Goal: Task Accomplishment & Management: Use online tool/utility

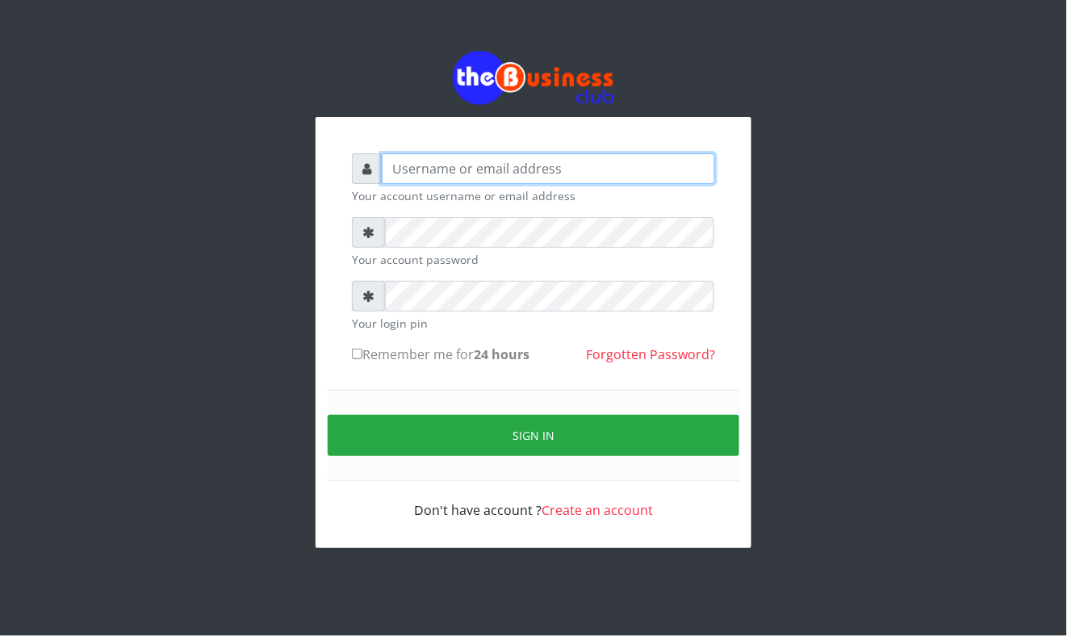
type input "Mavincio"
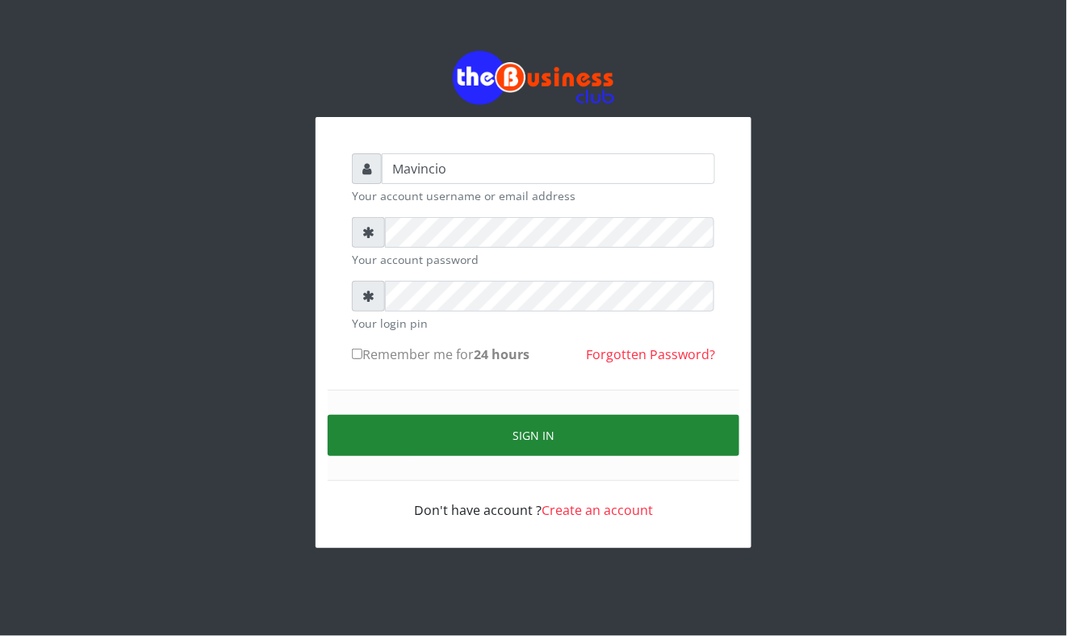
click at [555, 434] on button "Sign in" at bounding box center [534, 435] width 412 height 41
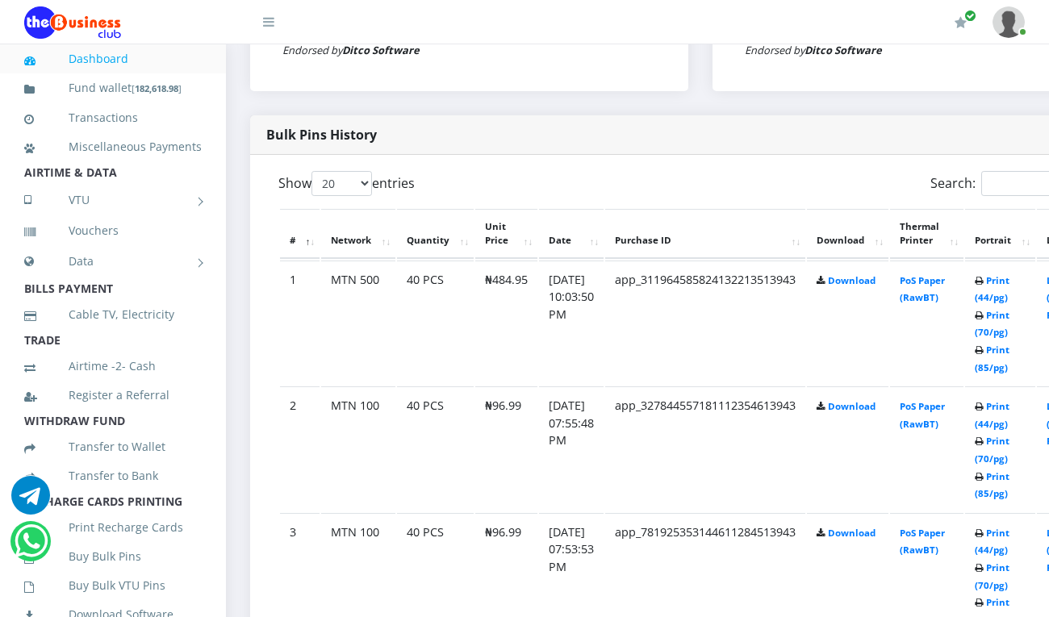
scroll to position [717, 0]
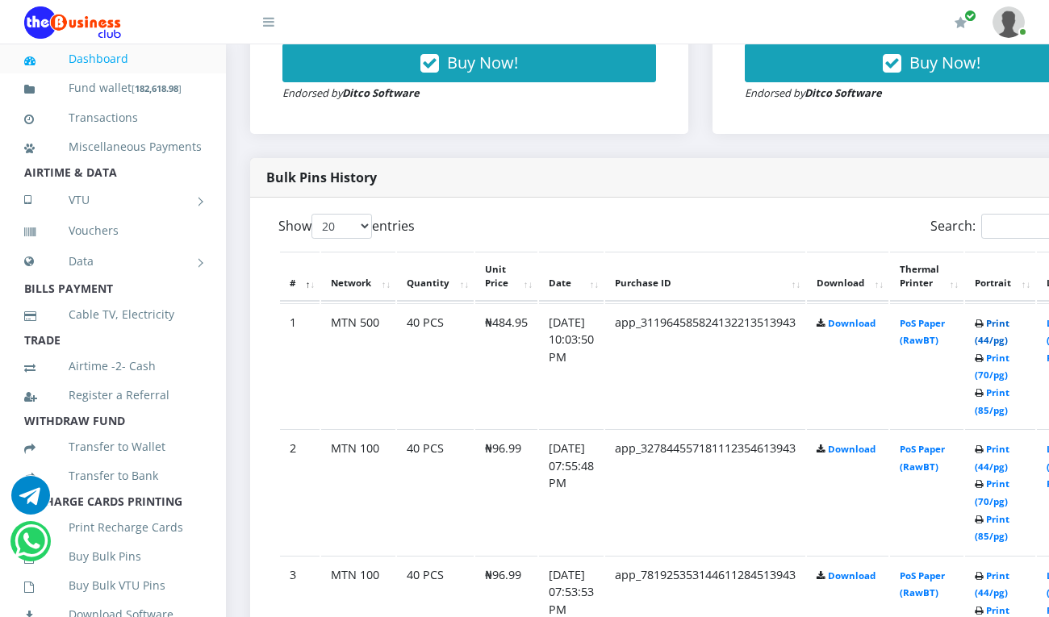
click at [1009, 326] on link "Print (44/pg)" at bounding box center [992, 332] width 35 height 30
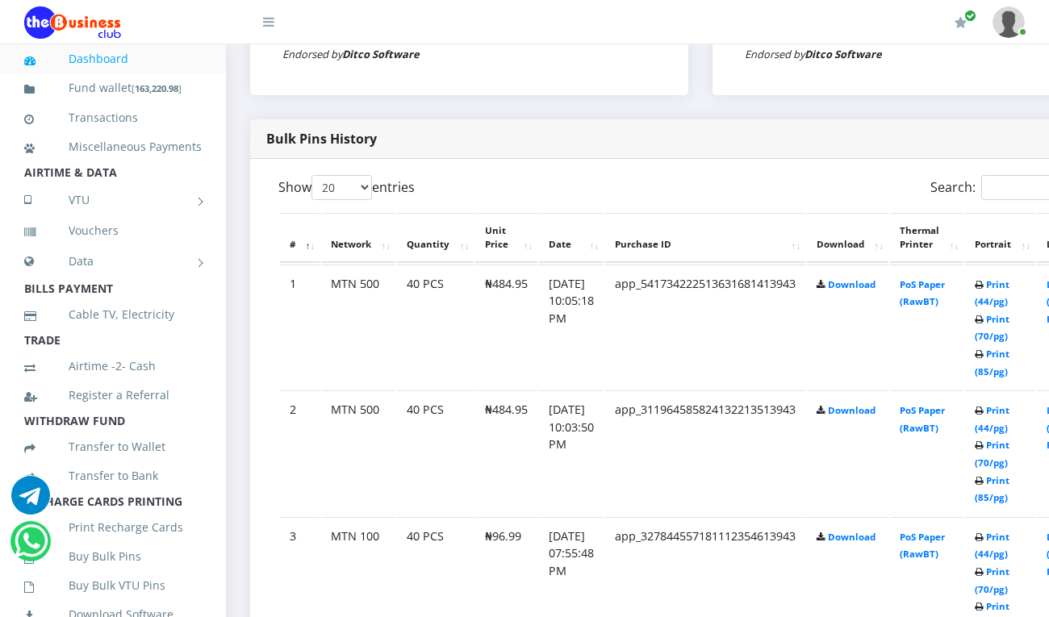
scroll to position [717, 0]
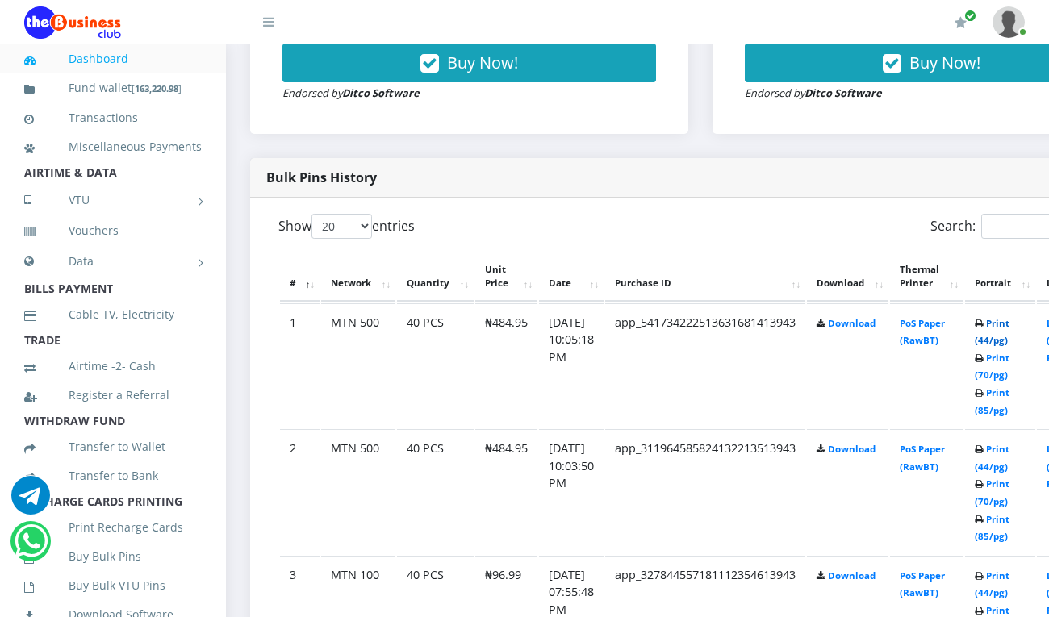
click at [1009, 326] on link "Print (44/pg)" at bounding box center [992, 332] width 35 height 30
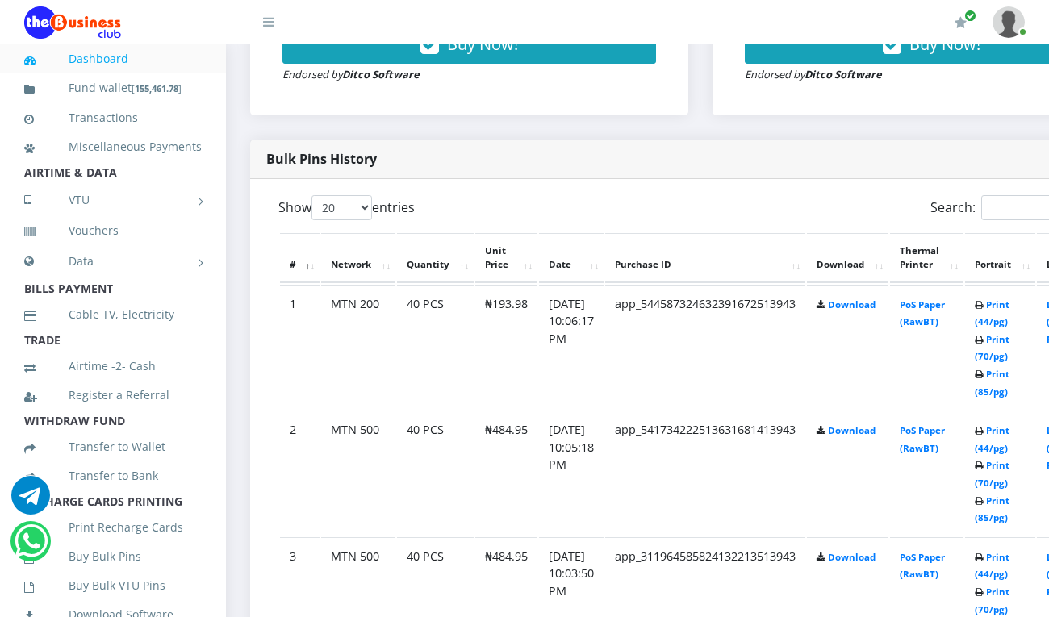
scroll to position [717, 0]
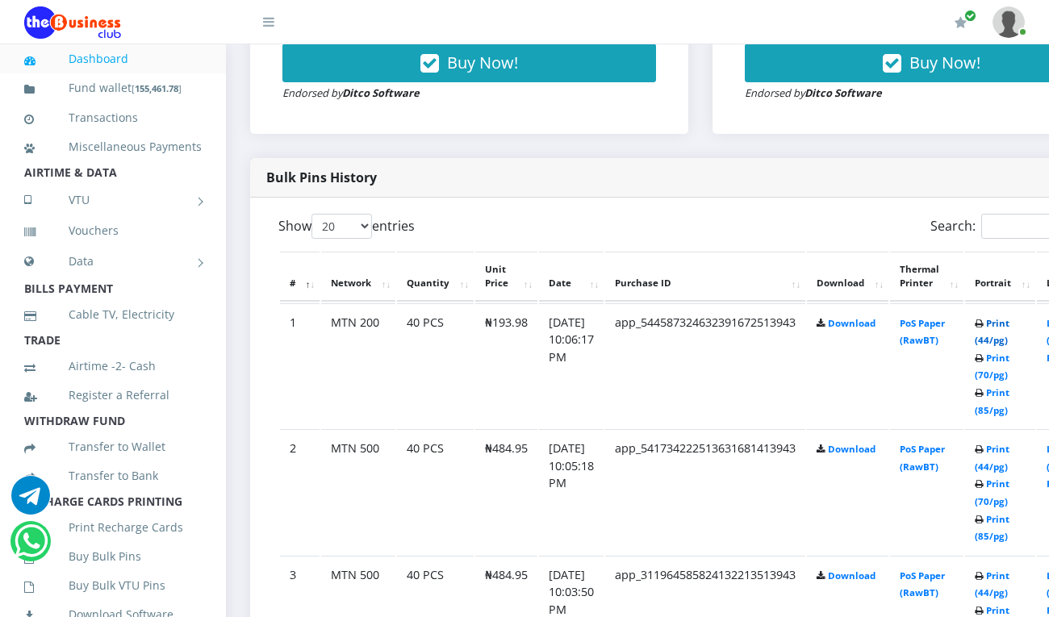
click at [1009, 326] on link "Print (44/pg)" at bounding box center [992, 332] width 35 height 30
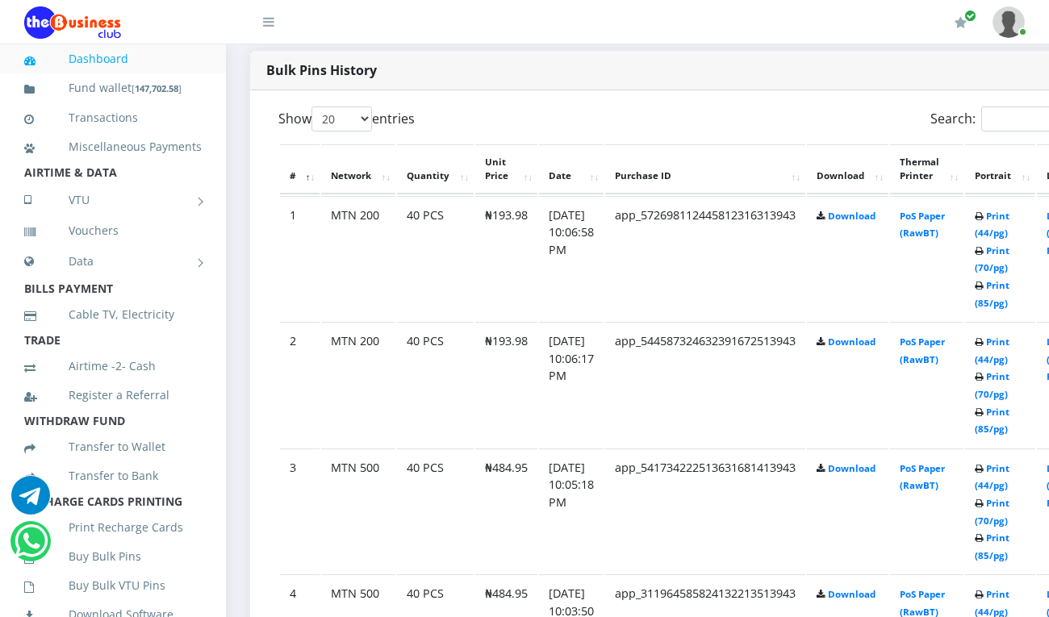
scroll to position [717, 0]
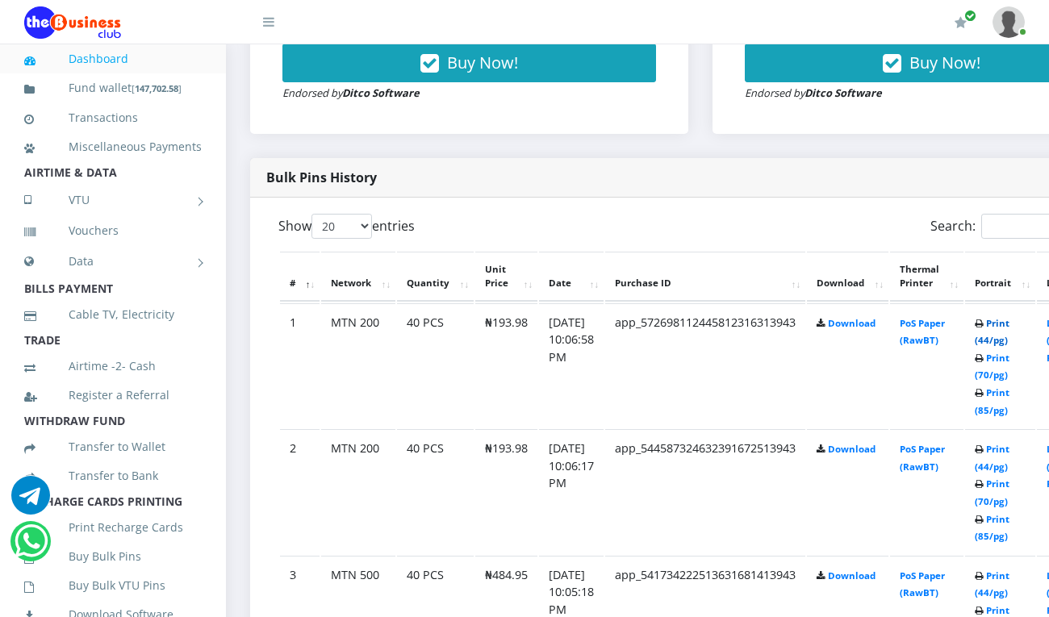
click at [1009, 323] on link "Print (44/pg)" at bounding box center [992, 332] width 35 height 30
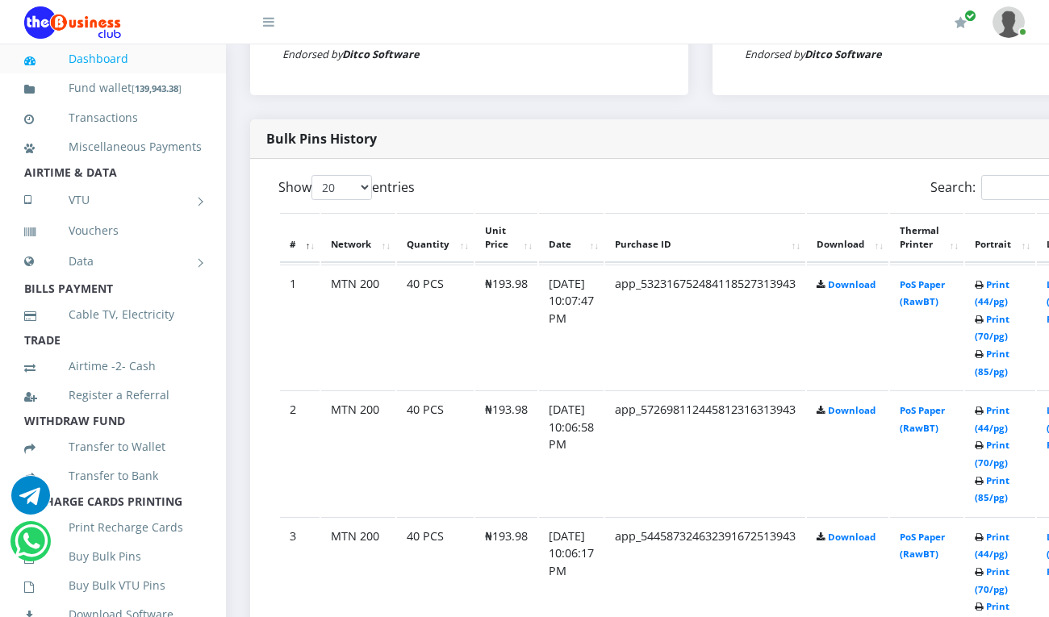
scroll to position [717, 0]
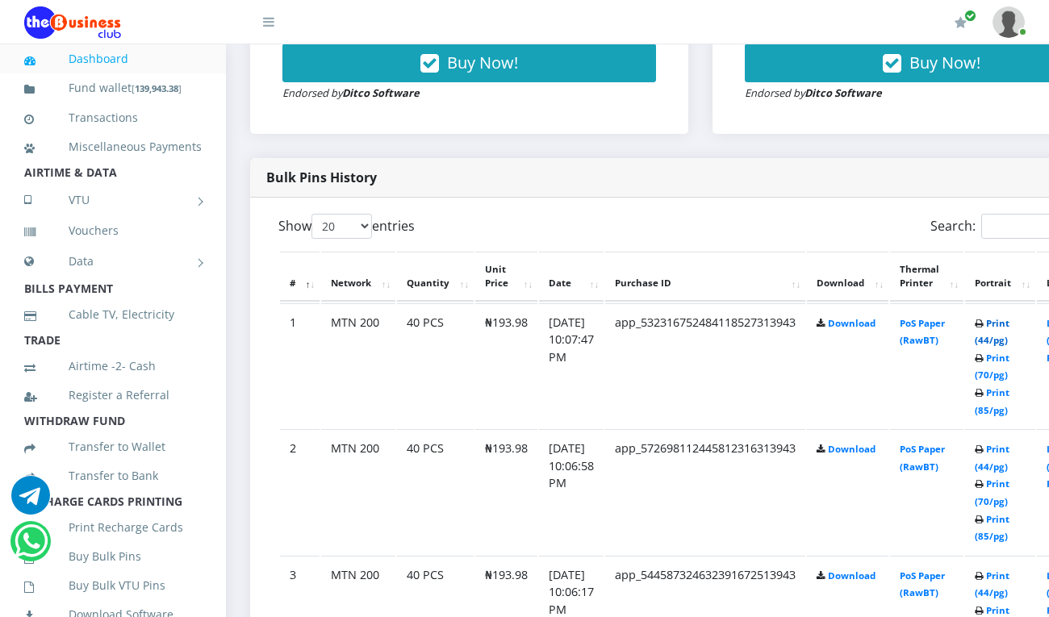
click at [1009, 323] on link "Print (44/pg)" at bounding box center [992, 332] width 35 height 30
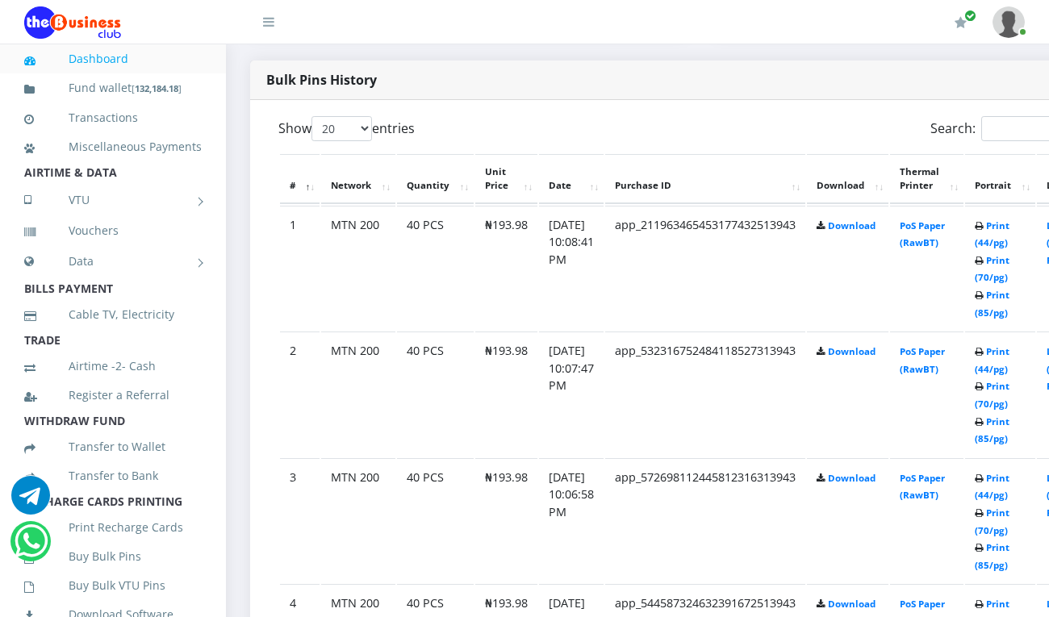
scroll to position [804, 0]
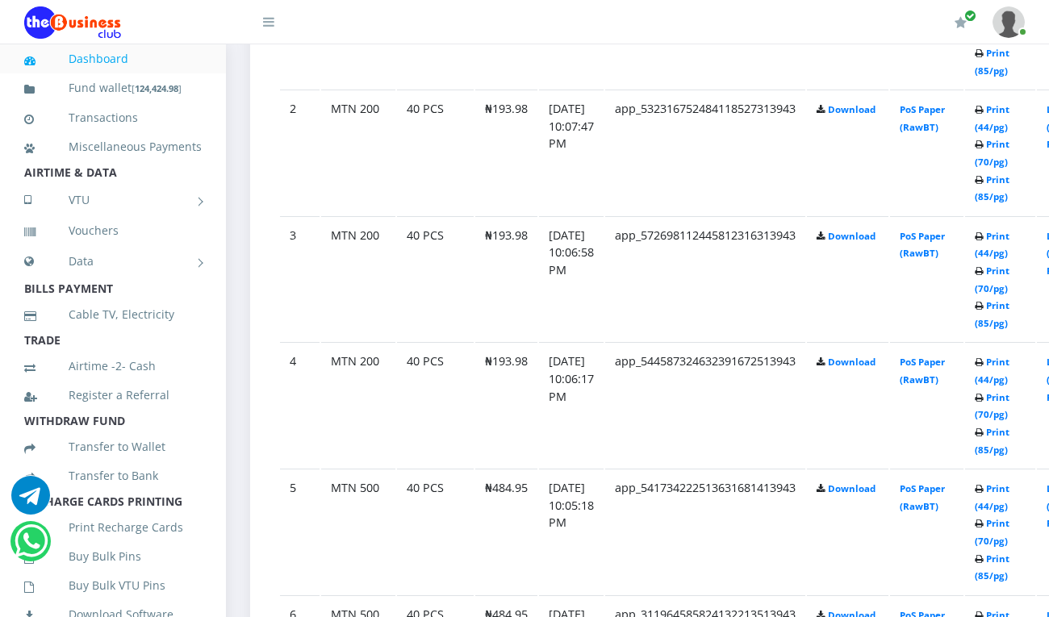
scroll to position [1062, 0]
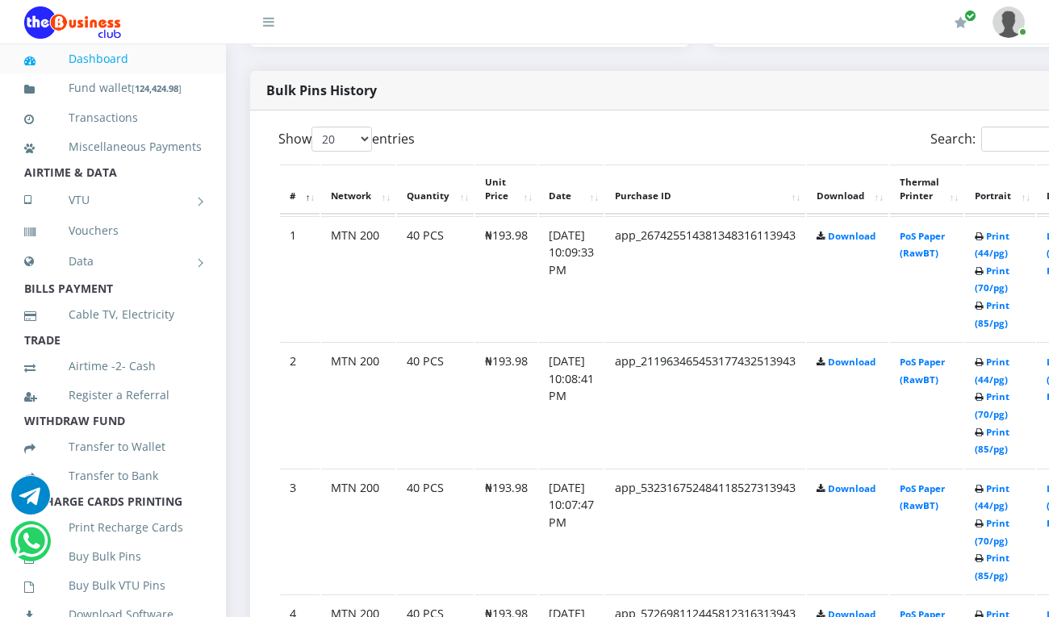
scroll to position [804, 0]
click at [1009, 237] on link "Print (44/pg)" at bounding box center [992, 246] width 35 height 30
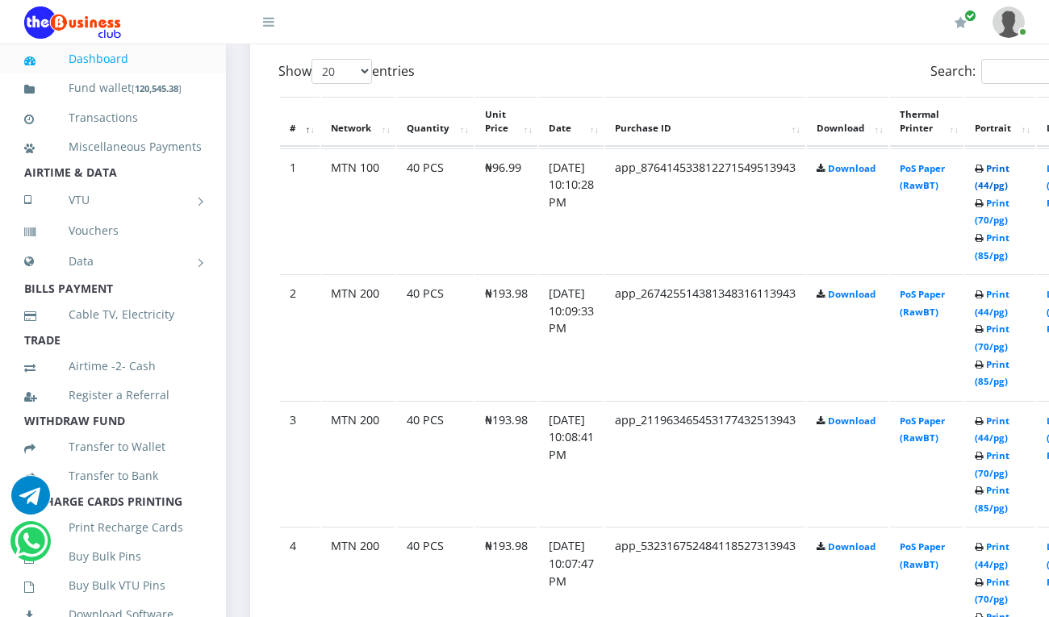
click at [1009, 169] on link "Print (44/pg)" at bounding box center [992, 177] width 35 height 30
click at [1009, 169] on link "Print (44/pg)" at bounding box center [992, 178] width 35 height 30
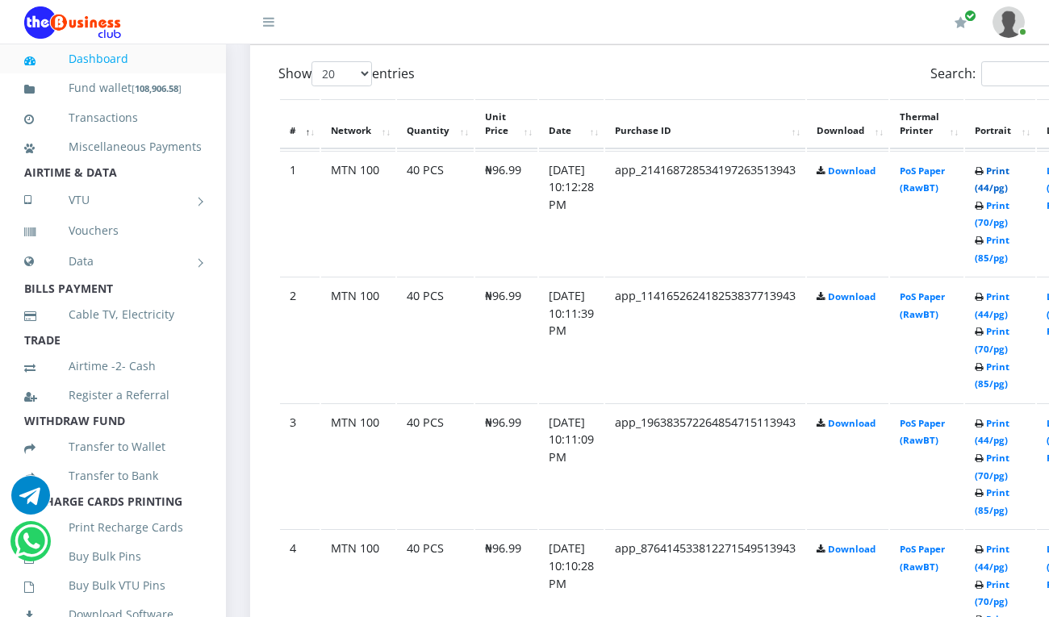
click at [1009, 172] on link "Print (44/pg)" at bounding box center [992, 180] width 35 height 30
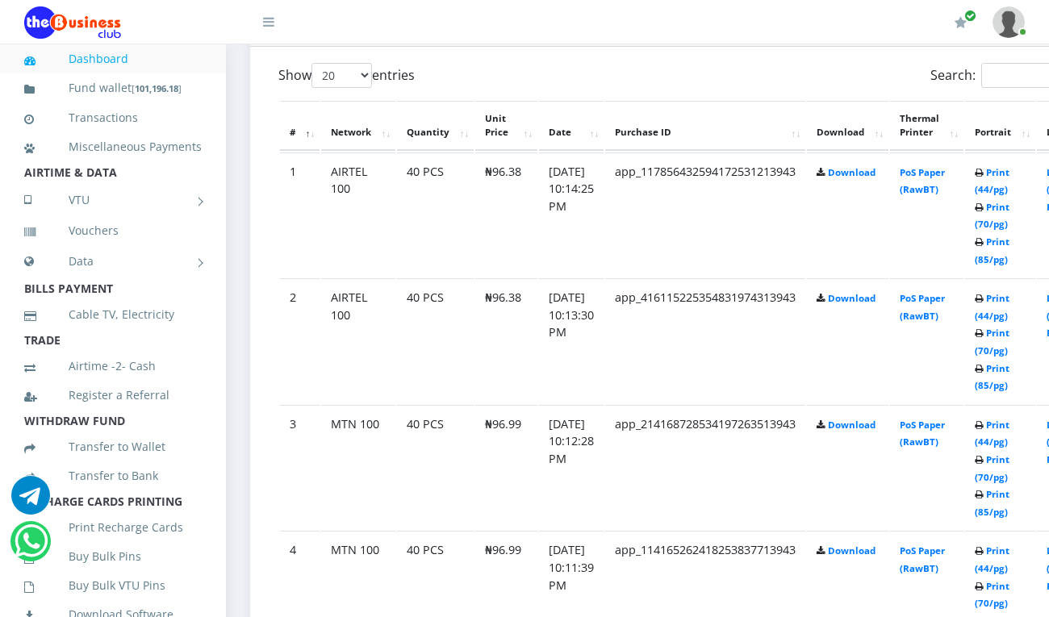
click at [1020, 168] on td "Print (44/pg) Print (70/pg) Print (85/pg)" at bounding box center [1000, 214] width 70 height 125
click at [1009, 166] on link "Print (44/pg)" at bounding box center [992, 181] width 35 height 30
click at [1009, 301] on link "Print (44/pg)" at bounding box center [992, 309] width 35 height 30
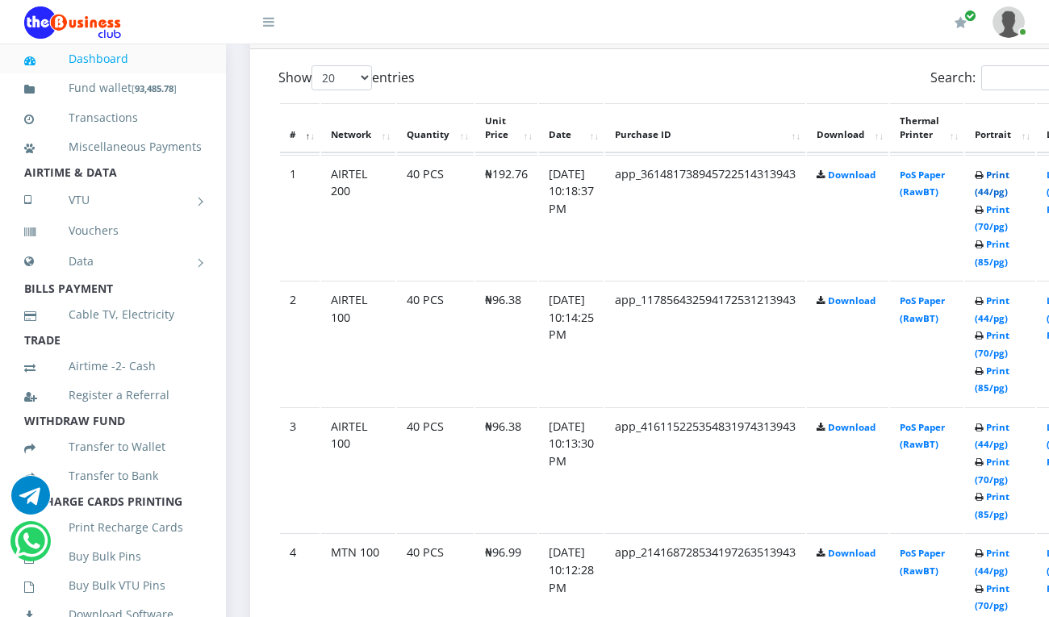
scroll to position [866, 0]
click at [1009, 178] on link "Print (44/pg)" at bounding box center [992, 184] width 35 height 30
click at [940, 280] on td "PoS Paper (RawBT)" at bounding box center [926, 217] width 73 height 125
click at [963, 280] on td "PoS Paper (RawBT)" at bounding box center [926, 217] width 73 height 125
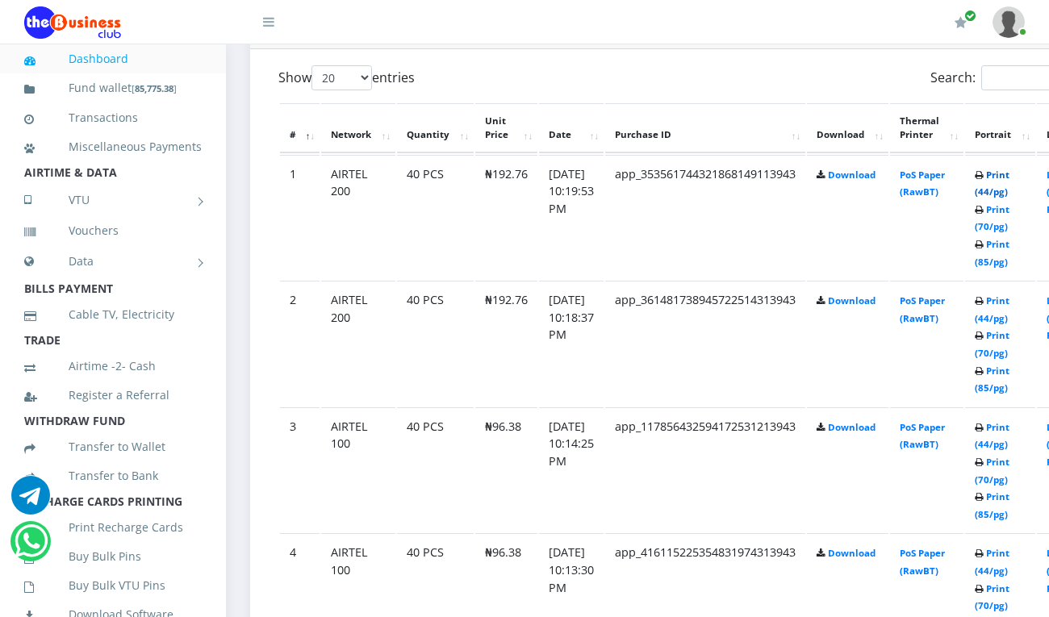
click at [1009, 178] on link "Print (44/pg)" at bounding box center [992, 184] width 35 height 30
click at [1009, 174] on link "Print (44/pg)" at bounding box center [992, 184] width 35 height 30
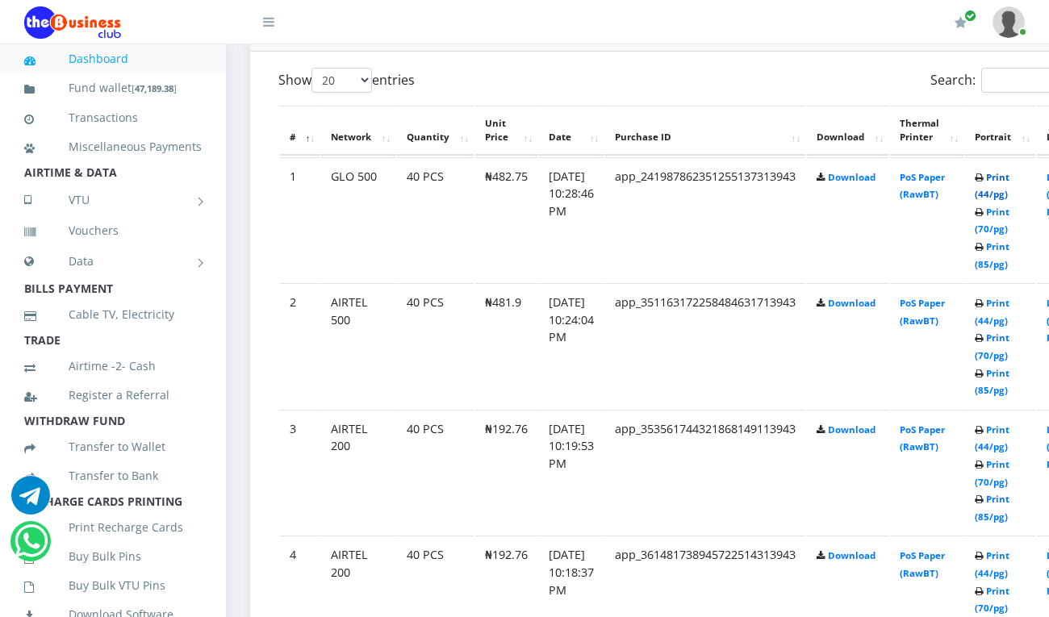
click at [1009, 182] on link "Print (44/pg)" at bounding box center [992, 186] width 35 height 30
click at [1009, 175] on link "Print (44/pg)" at bounding box center [992, 186] width 35 height 30
click at [1035, 282] on td "Print (44/pg) Print (70/pg) Print (85/pg)" at bounding box center [1000, 219] width 70 height 125
click at [1009, 178] on link "Print (44/pg)" at bounding box center [992, 186] width 35 height 30
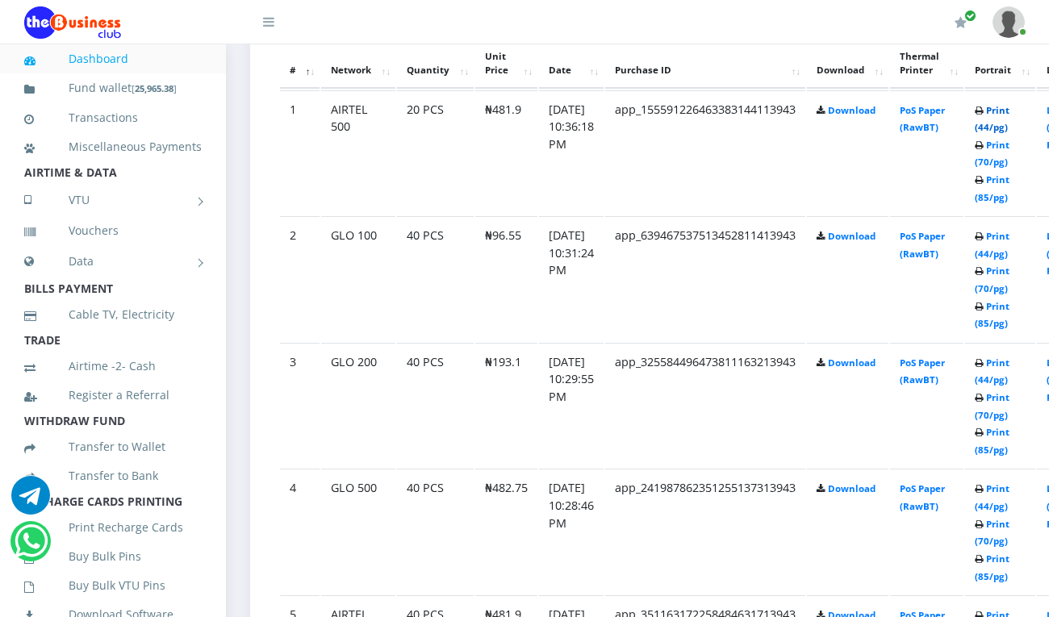
click at [1009, 110] on link "Print (44/pg)" at bounding box center [992, 119] width 35 height 30
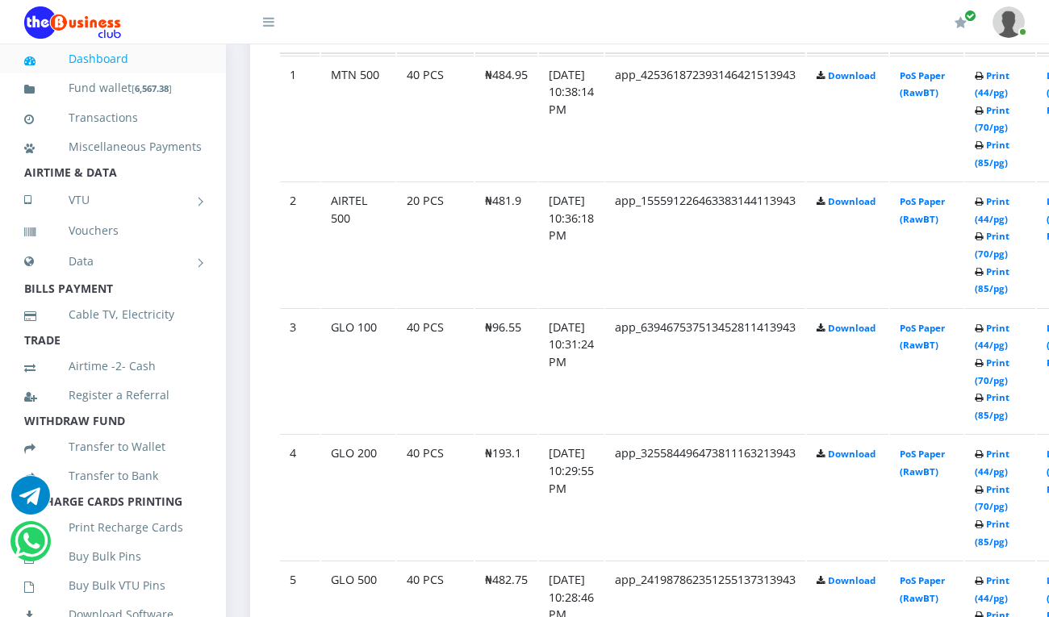
scroll to position [930, 0]
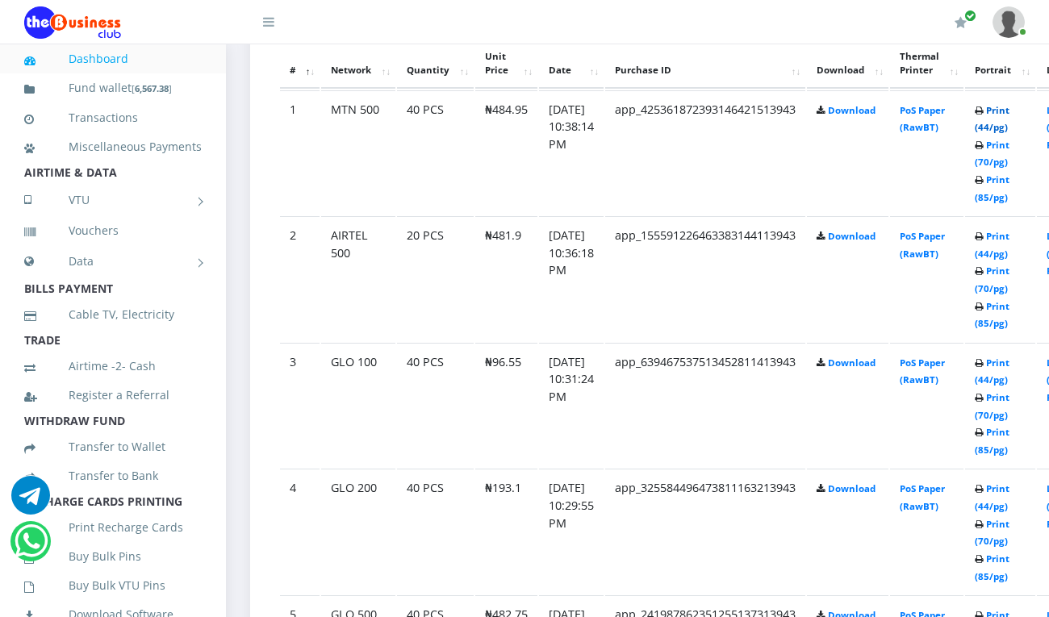
click at [1009, 113] on link "Print (44/pg)" at bounding box center [992, 119] width 35 height 30
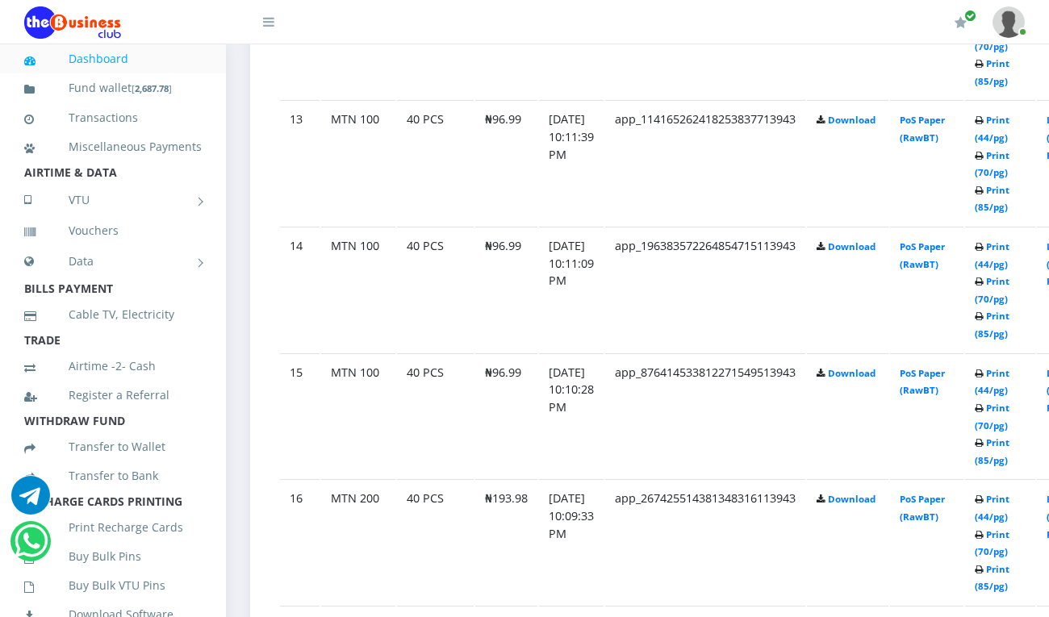
scroll to position [2422, 0]
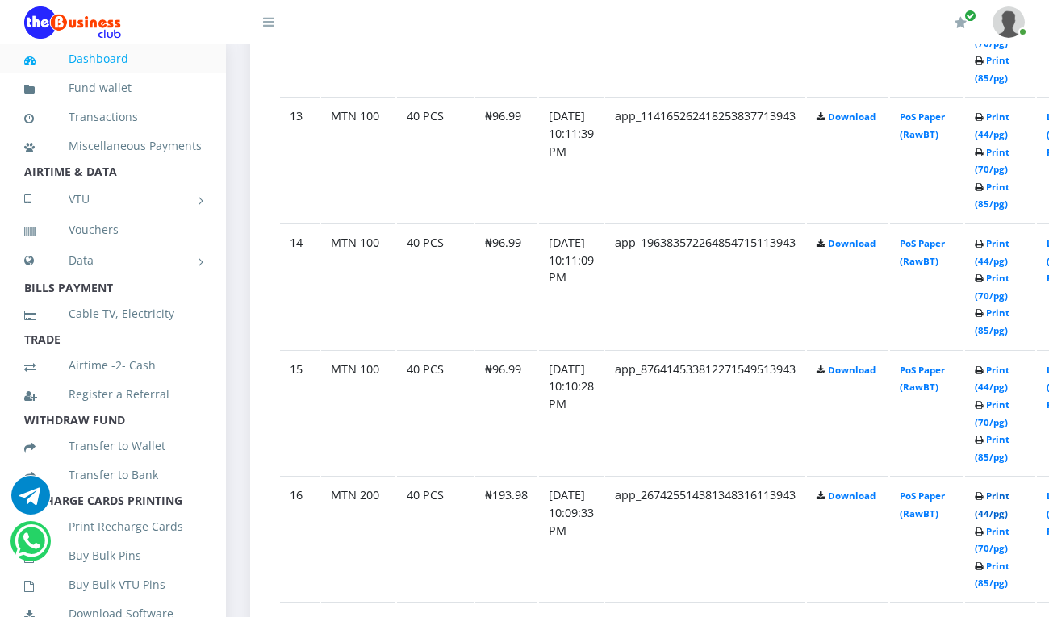
click at [1009, 505] on link "Print (44/pg)" at bounding box center [992, 505] width 35 height 30
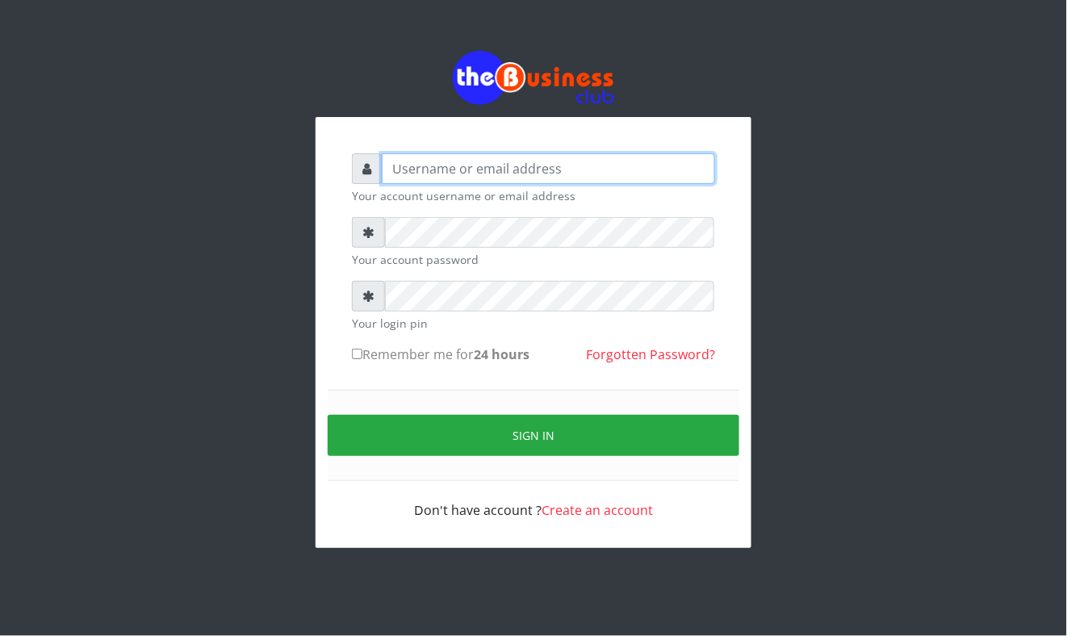
type input "Mavincio"
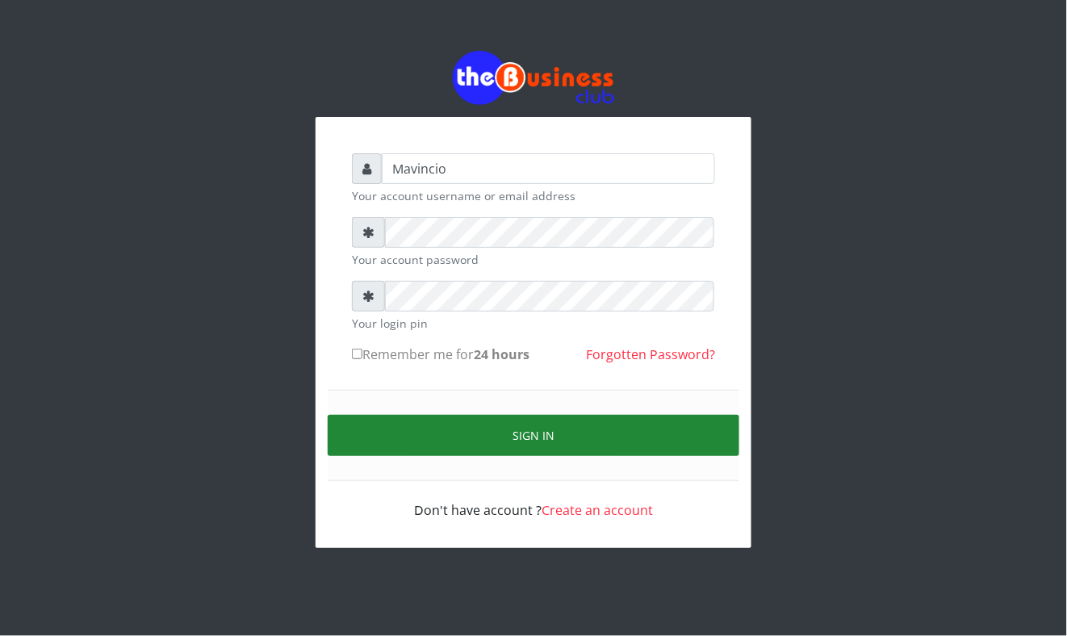
click at [520, 436] on button "Sign in" at bounding box center [534, 435] width 412 height 41
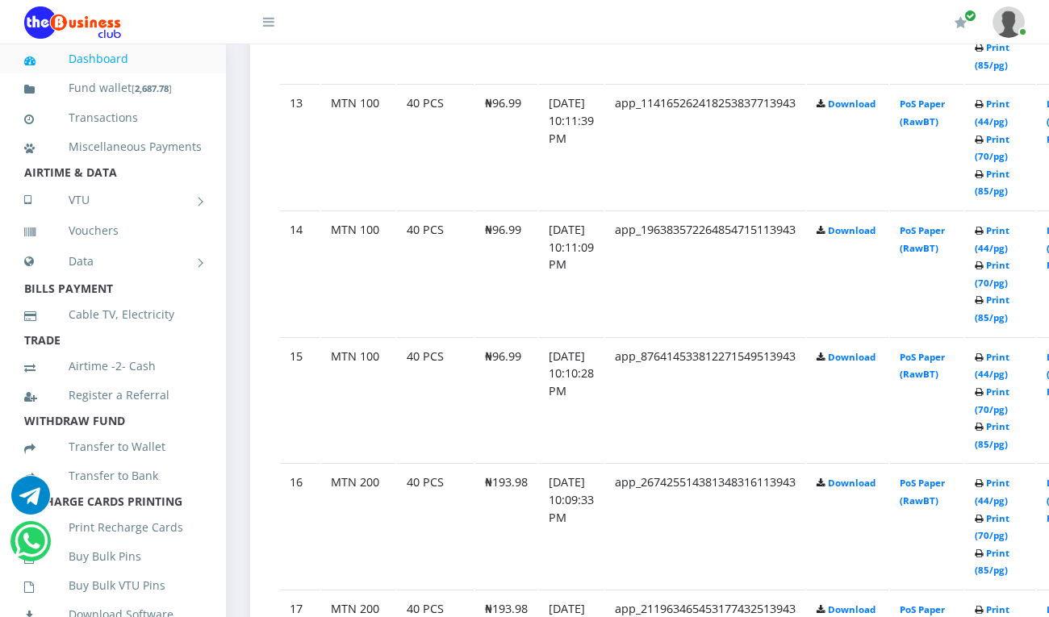
scroll to position [2467, 0]
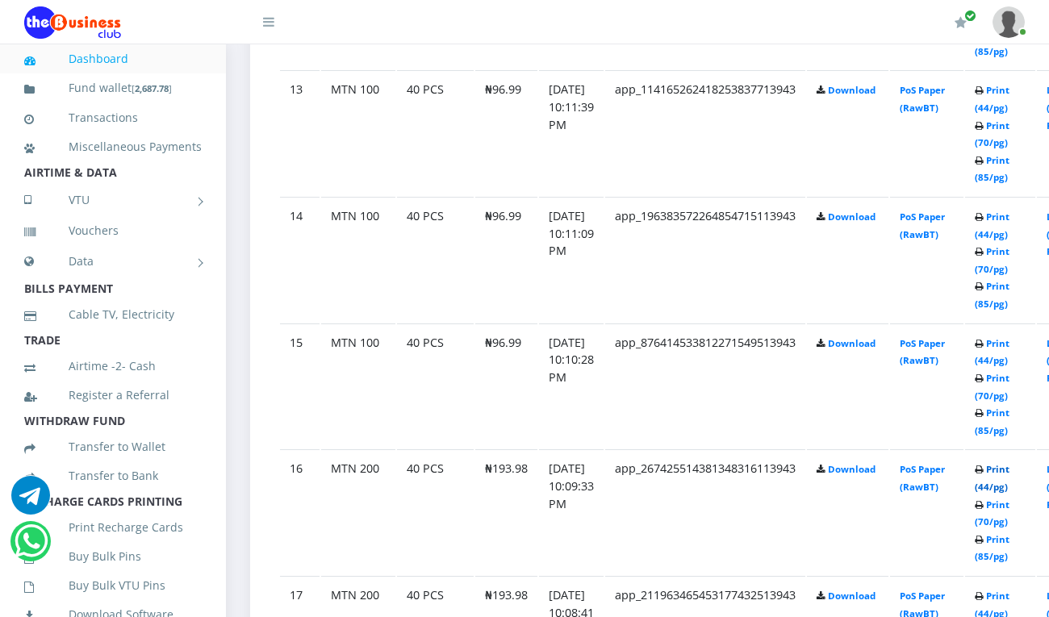
click at [1009, 465] on link "Print (44/pg)" at bounding box center [992, 478] width 35 height 30
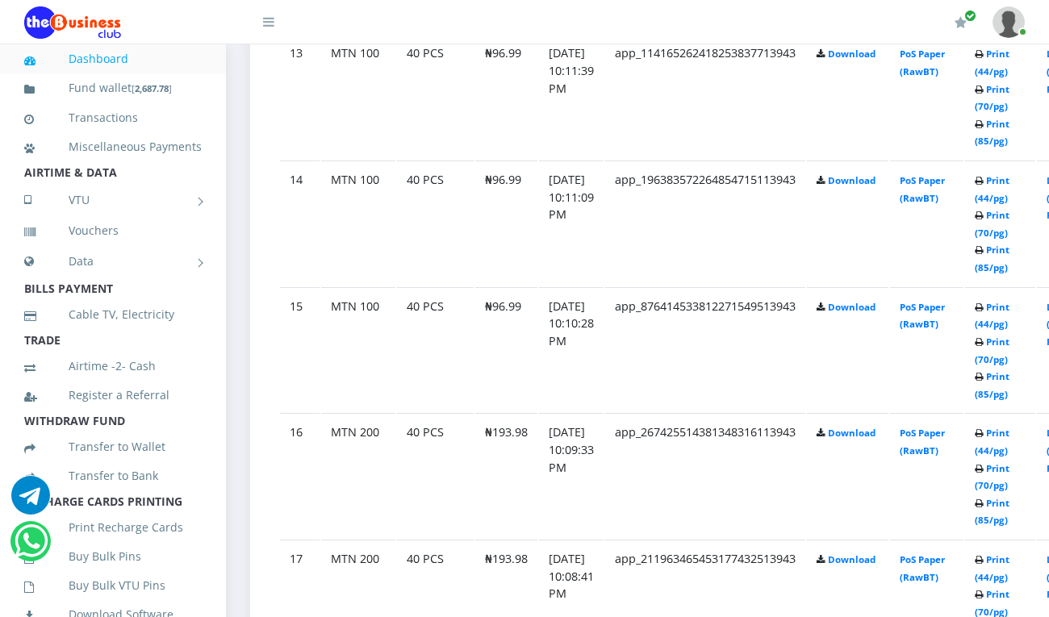
scroll to position [2467, 0]
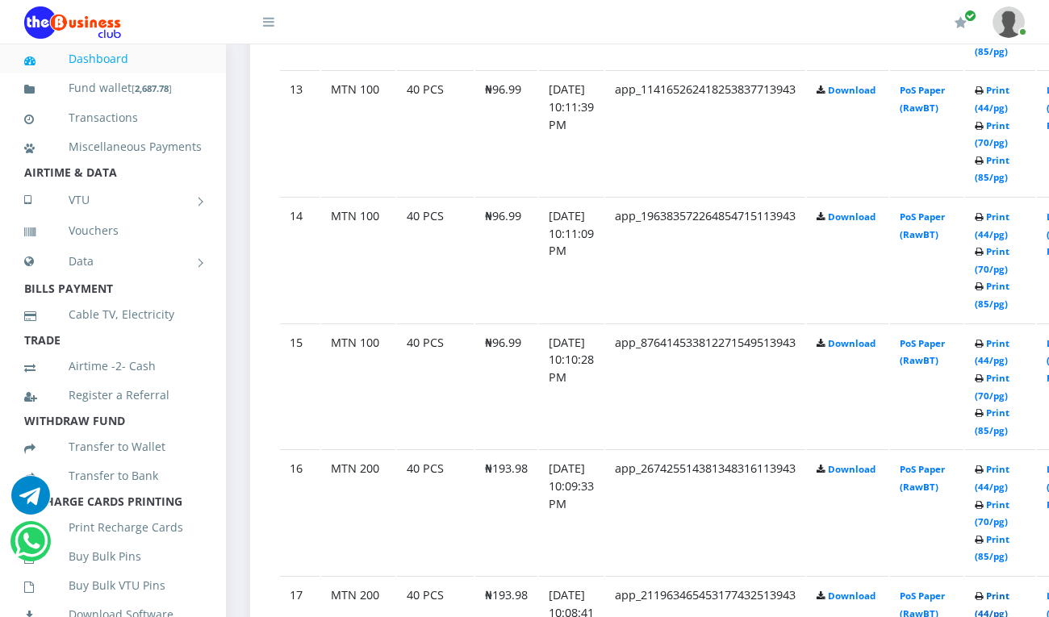
click at [1009, 594] on link "Print (44/pg)" at bounding box center [992, 605] width 35 height 30
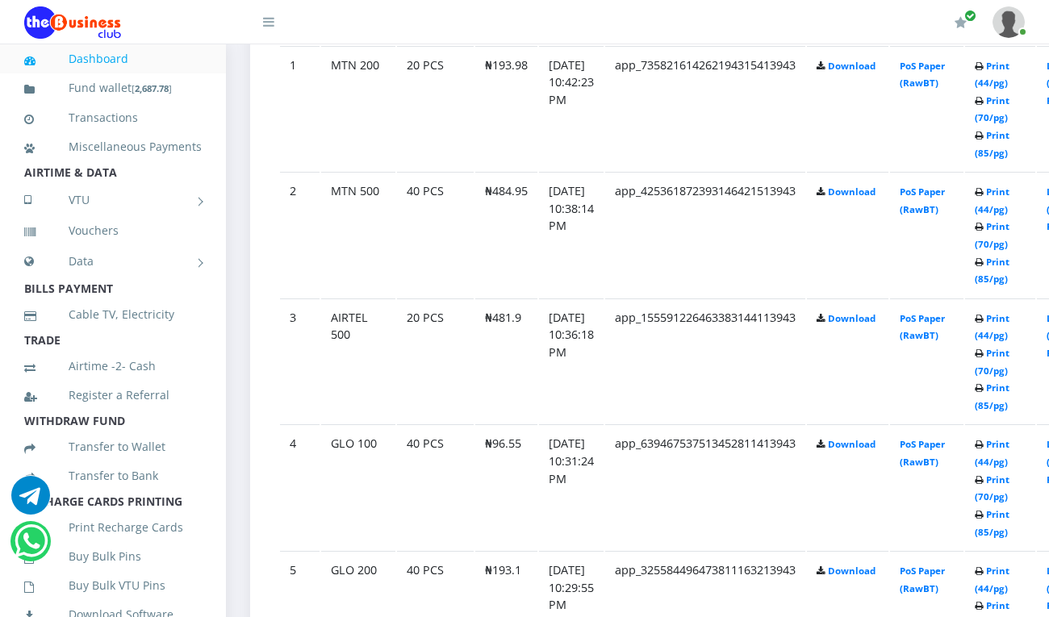
scroll to position [831, 0]
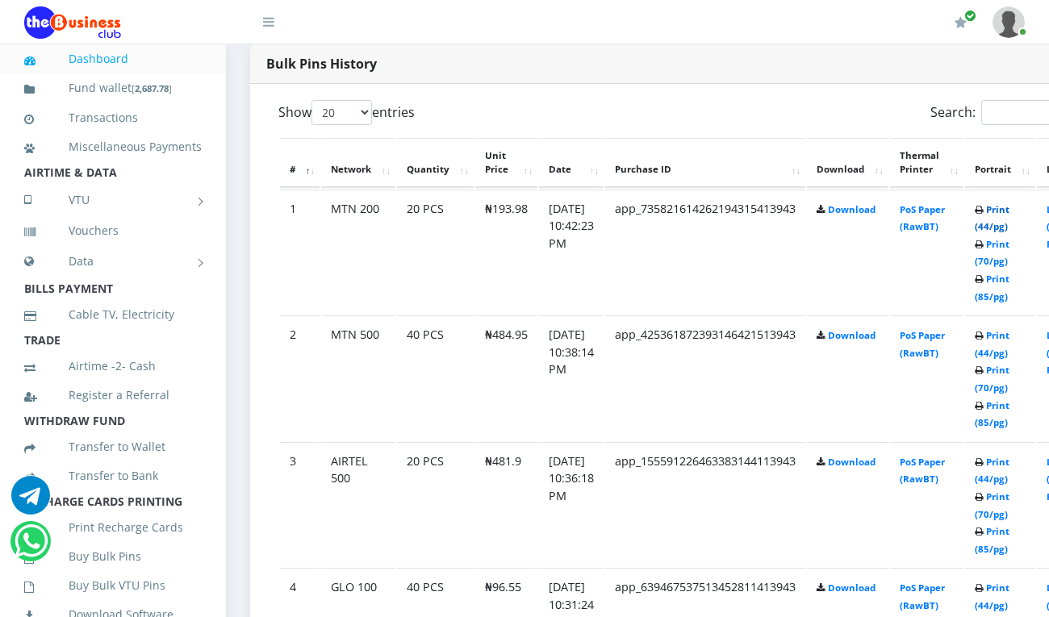
click at [1009, 210] on link "Print (44/pg)" at bounding box center [992, 218] width 35 height 30
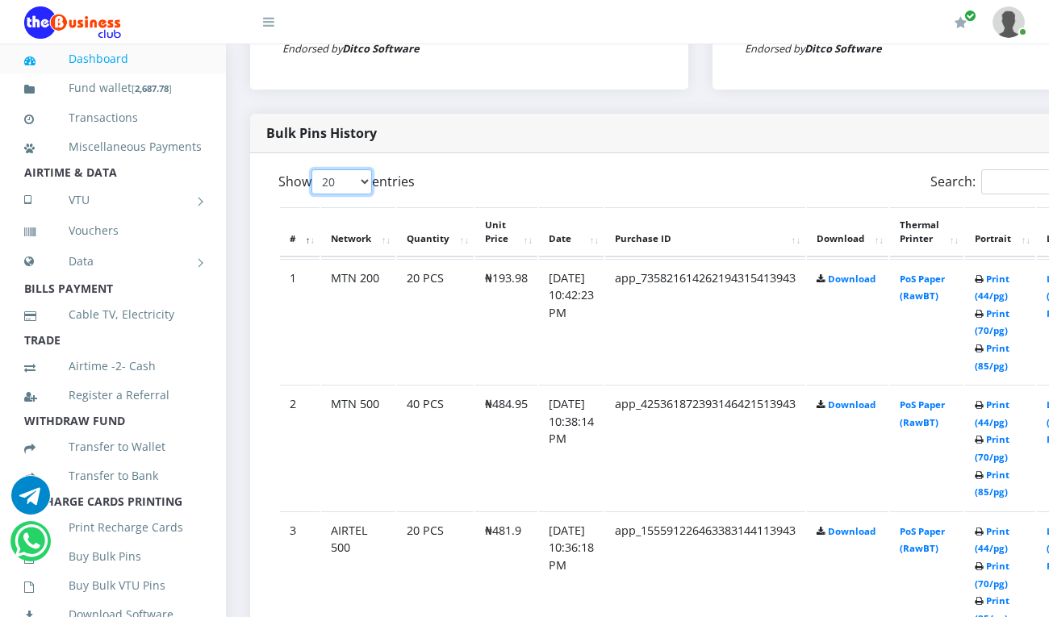
click at [365, 169] on select "20 50 100 All" at bounding box center [341, 181] width 61 height 25
select select "50"
click at [314, 169] on select "20 50 100 All" at bounding box center [341, 181] width 61 height 25
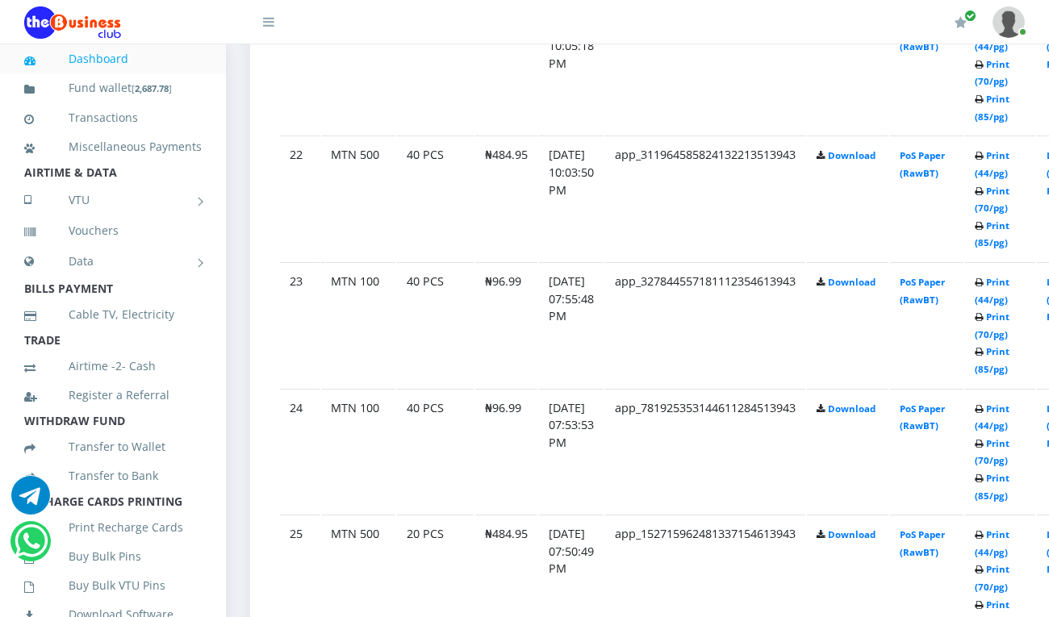
scroll to position [3529, 0]
